Goal: Information Seeking & Learning: Understand process/instructions

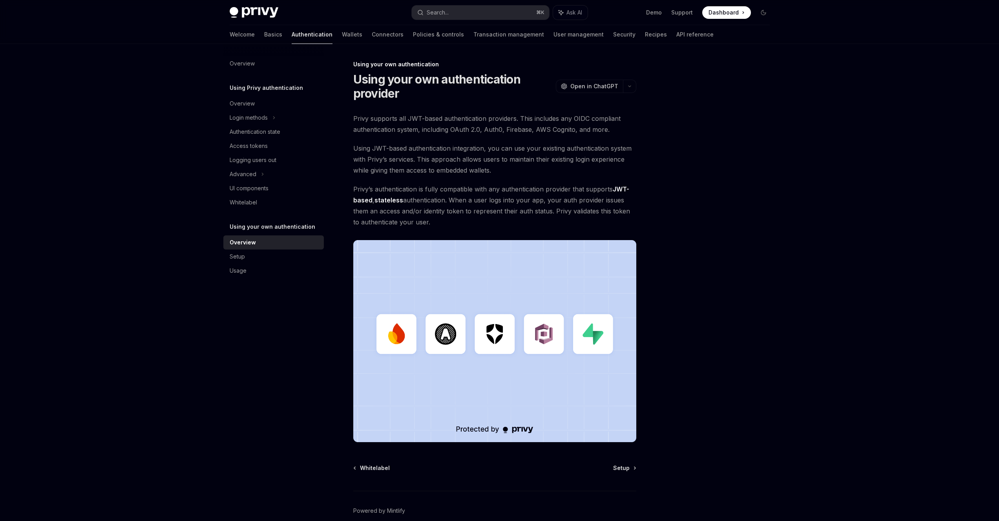
click at [449, 119] on span "Privy supports all JWT-based authentication providers. This includes any OIDC c…" at bounding box center [494, 124] width 283 height 22
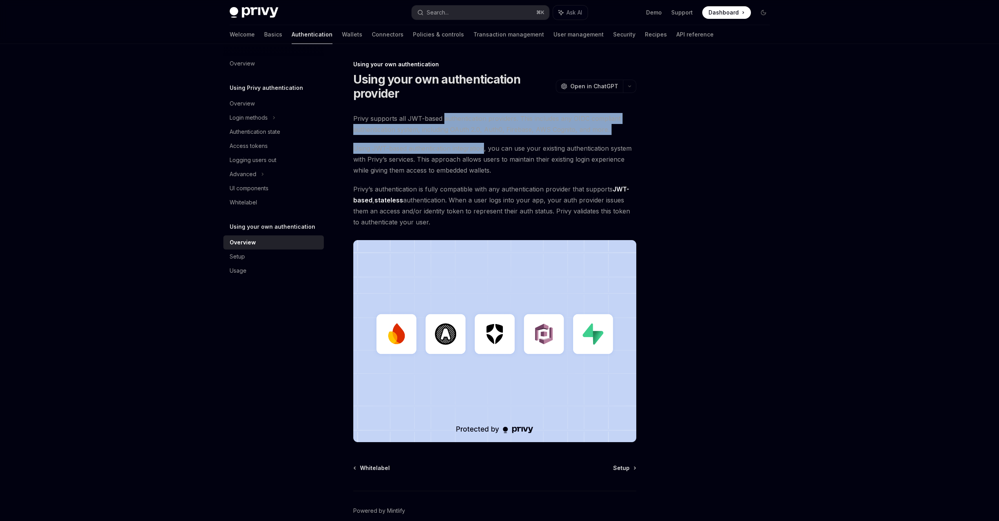
drag, startPoint x: 449, startPoint y: 119, endPoint x: 479, endPoint y: 150, distance: 43.3
click at [479, 150] on div "Privy supports all JWT-based authentication providers. This includes any OIDC c…" at bounding box center [494, 277] width 283 height 329
click at [479, 150] on span "Using JWT-based authentication integration, you can use your existing authentic…" at bounding box center [494, 159] width 283 height 33
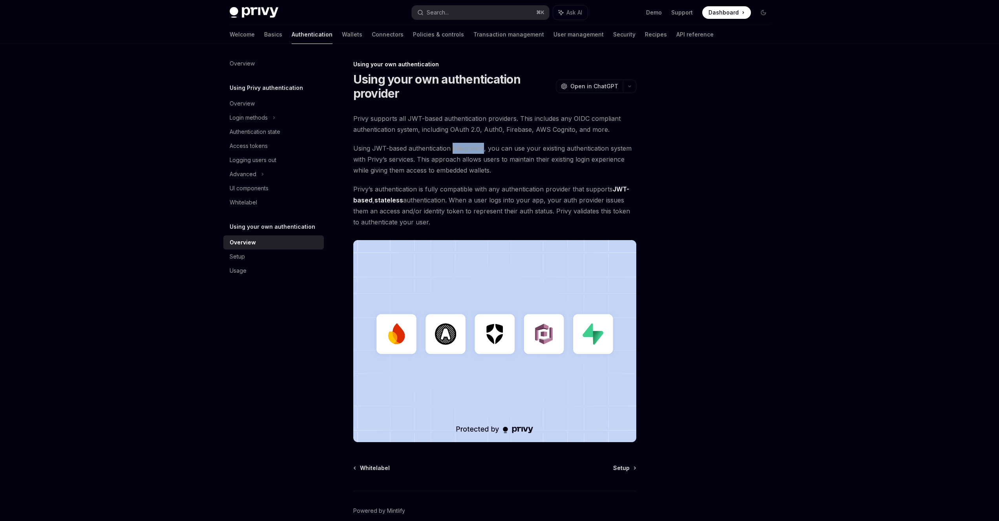
click at [479, 150] on span "Using JWT-based authentication integration, you can use your existing authentic…" at bounding box center [494, 159] width 283 height 33
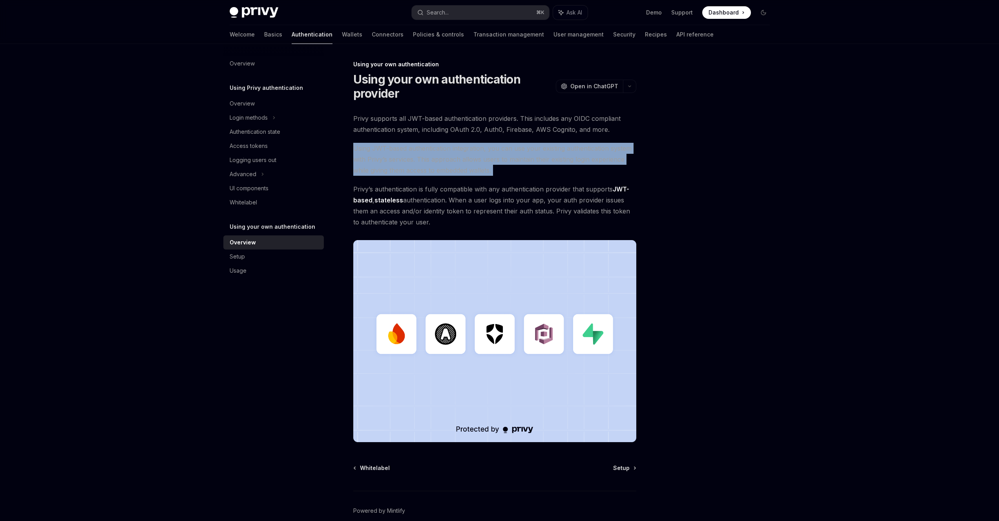
click at [479, 150] on span "Using JWT-based authentication integration, you can use your existing authentic…" at bounding box center [494, 159] width 283 height 33
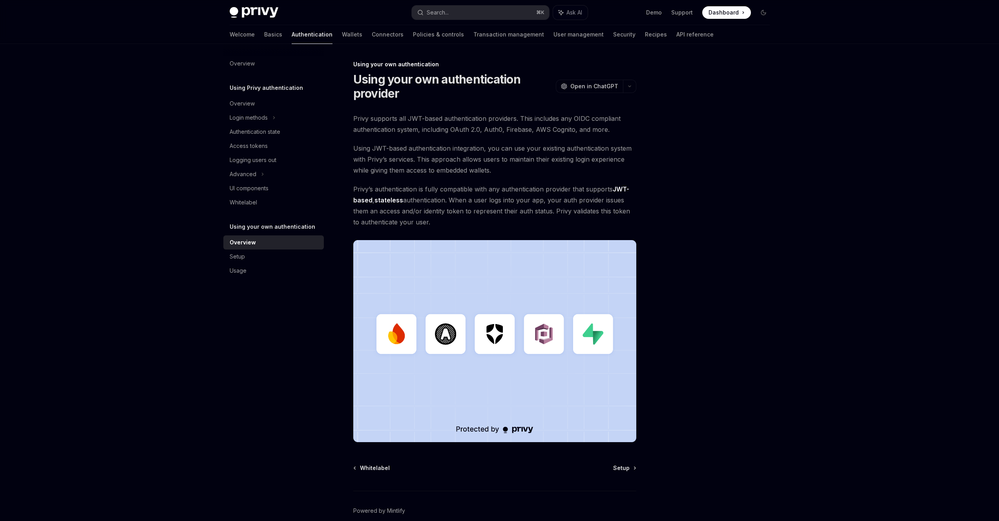
click at [494, 197] on span "Privy’s authentication is fully compatible with any authentication provider tha…" at bounding box center [494, 206] width 283 height 44
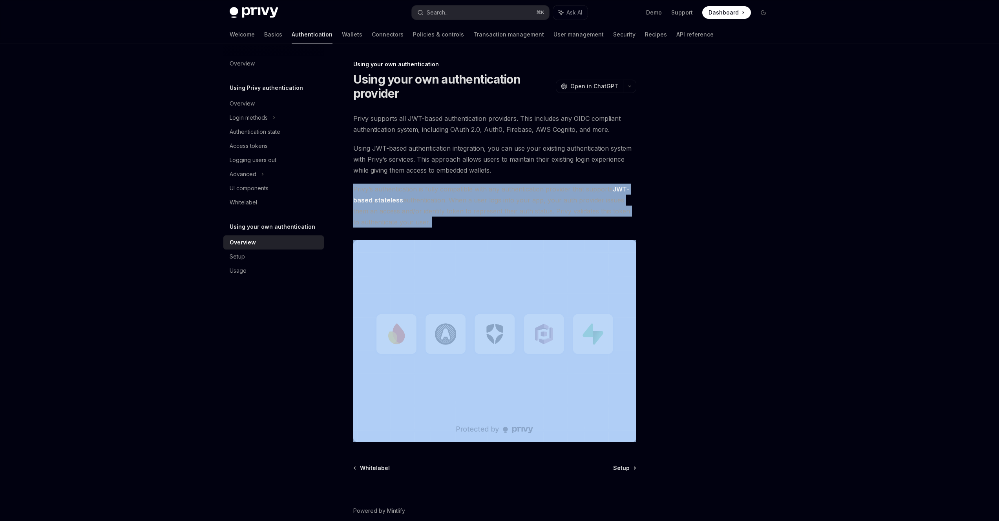
click at [494, 197] on span "Privy’s authentication is fully compatible with any authentication provider tha…" at bounding box center [494, 206] width 283 height 44
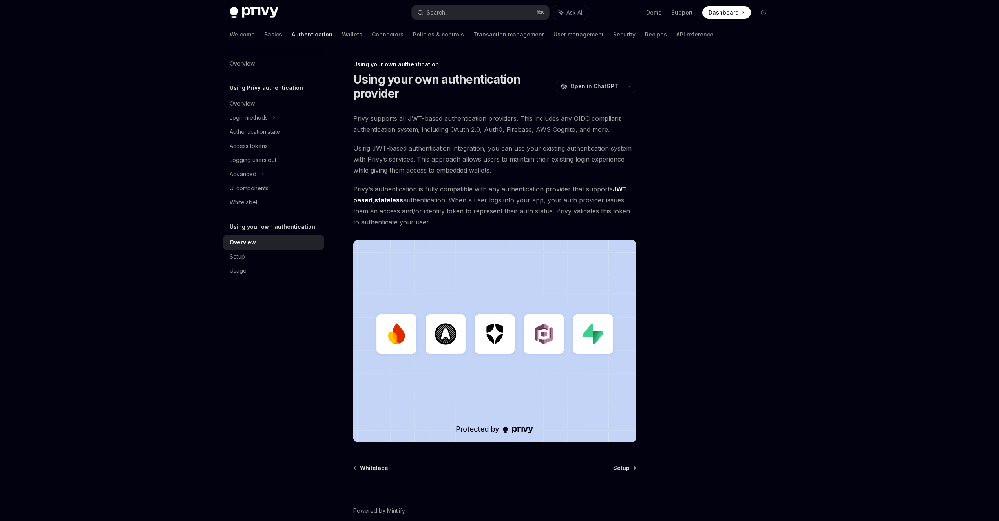
click at [508, 87] on h1 "Using your own authentication provider" at bounding box center [452, 86] width 199 height 28
drag, startPoint x: 508, startPoint y: 87, endPoint x: 490, endPoint y: 82, distance: 18.3
click at [490, 82] on h1 "Using your own authentication provider" at bounding box center [452, 86] width 199 height 28
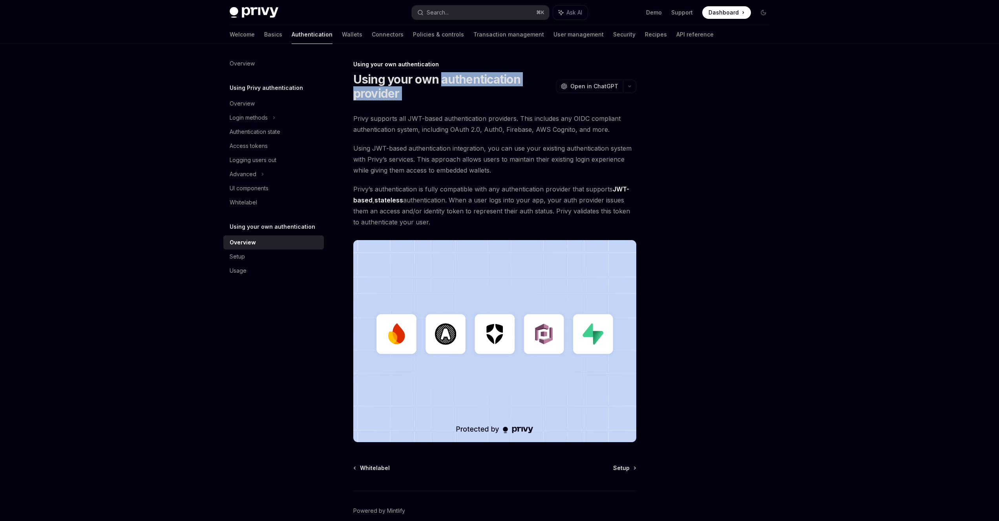
drag, startPoint x: 490, startPoint y: 82, endPoint x: 404, endPoint y: 93, distance: 86.6
click at [404, 93] on h1 "Using your own authentication provider" at bounding box center [452, 86] width 199 height 28
